Goal: Task Accomplishment & Management: Use online tool/utility

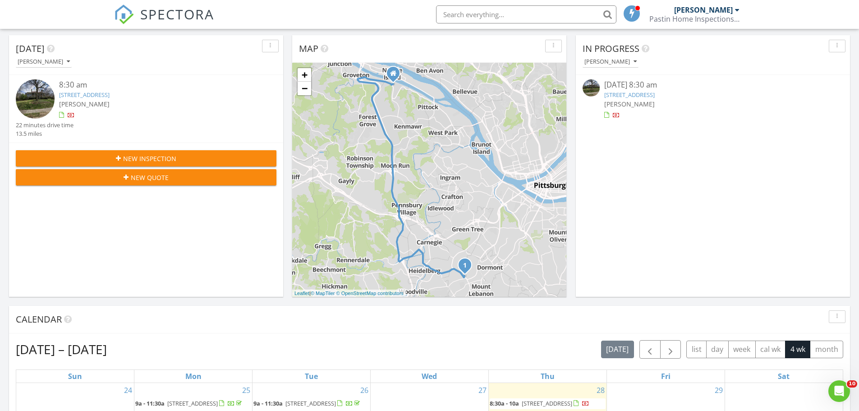
scroll to position [270, 0]
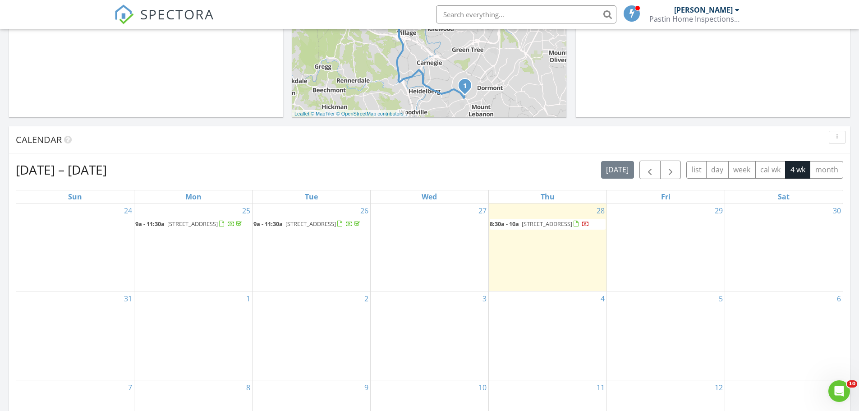
click at [537, 226] on span "21 Midway Rd, Pittsburgh 15216" at bounding box center [547, 224] width 50 height 8
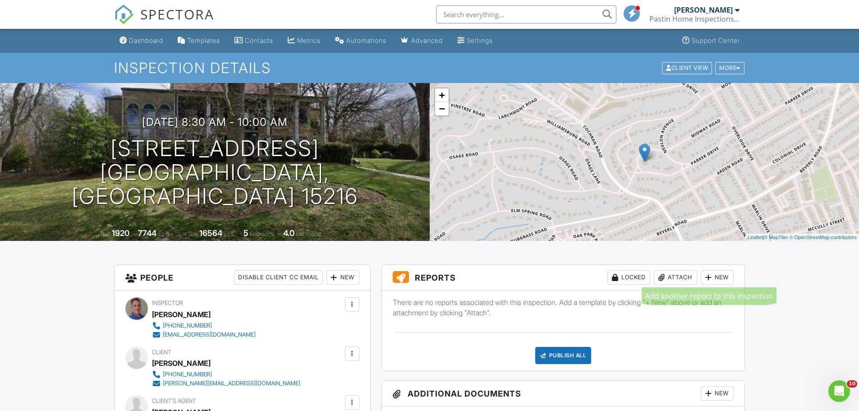
click at [704, 276] on div at bounding box center [708, 277] width 9 height 9
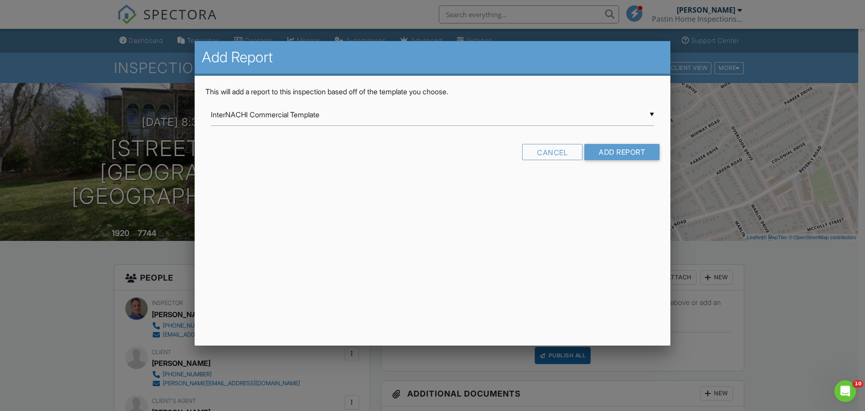
click at [653, 113] on div "▼ InterNACHI Commercial Template InterNACHI Commercial Template NEW Template fr…" at bounding box center [433, 115] width 444 height 22
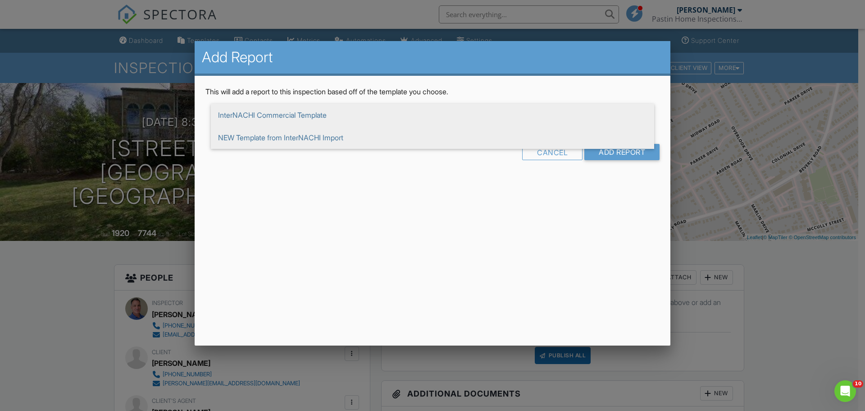
click at [347, 135] on span "NEW Template from InterNACHI Import" at bounding box center [433, 137] width 444 height 23
type input "NEW Template from InterNACHI Import"
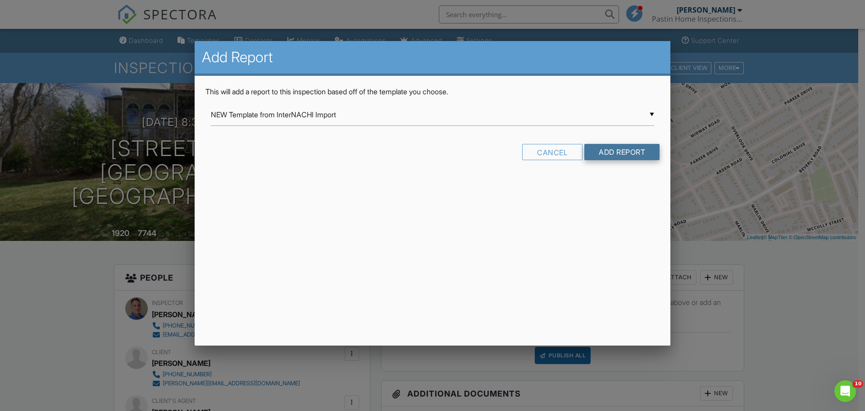
click at [614, 148] on input "Add Report" at bounding box center [622, 152] width 75 height 16
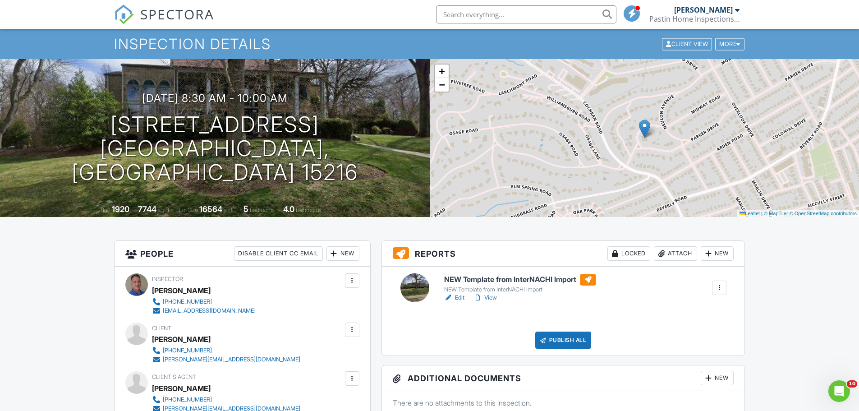
scroll to position [45, 0]
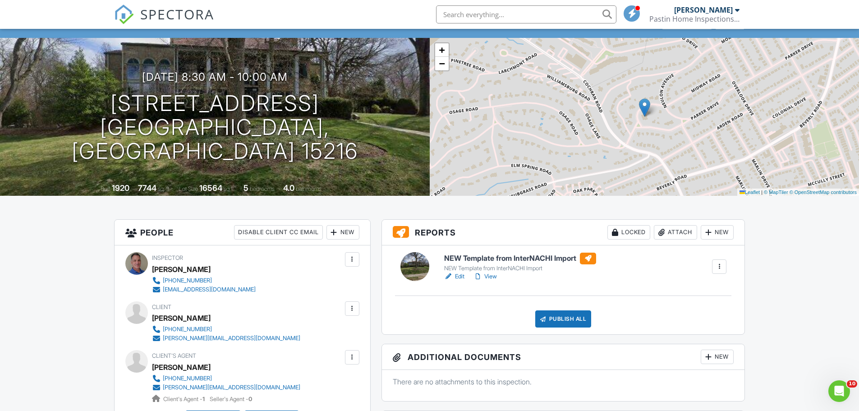
click at [462, 276] on link "Edit" at bounding box center [454, 276] width 20 height 9
